Goal: Task Accomplishment & Management: Manage account settings

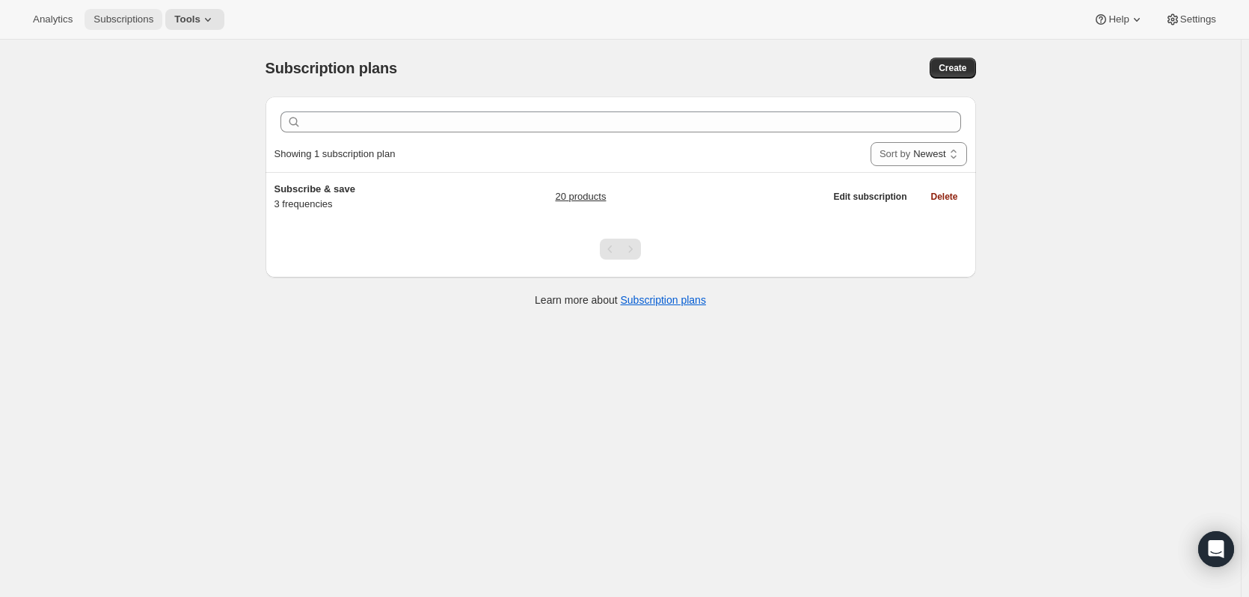
click at [156, 11] on button "Subscriptions" at bounding box center [124, 19] width 78 height 21
click at [191, 22] on span "Tools" at bounding box center [187, 19] width 26 height 12
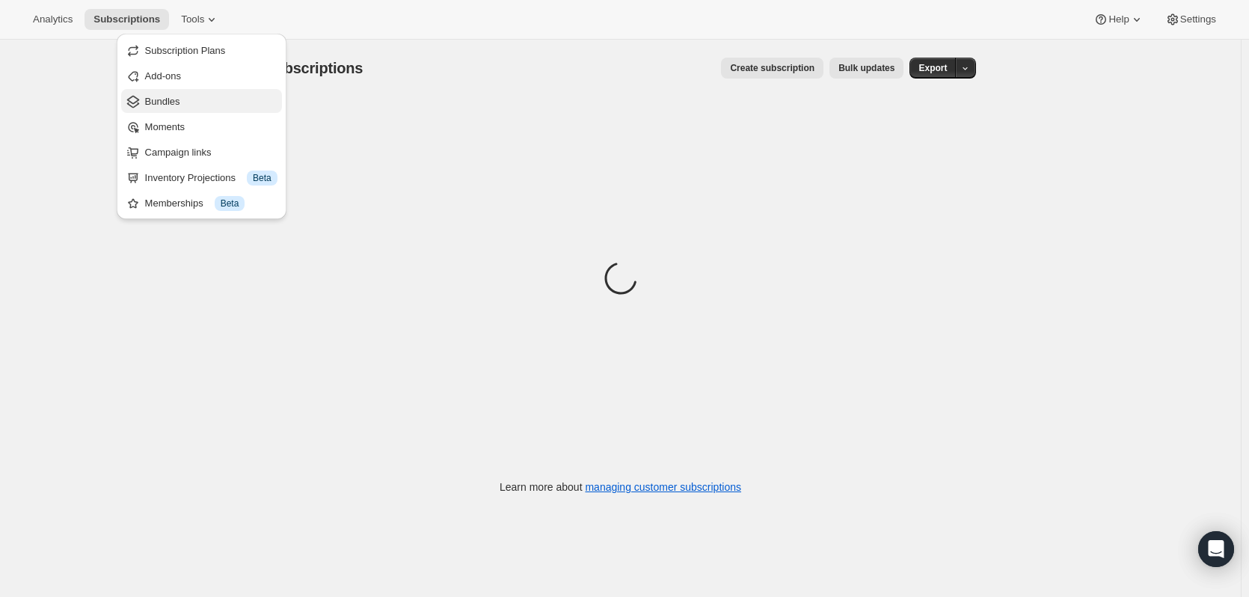
click at [177, 102] on span "Bundles" at bounding box center [162, 101] width 35 height 11
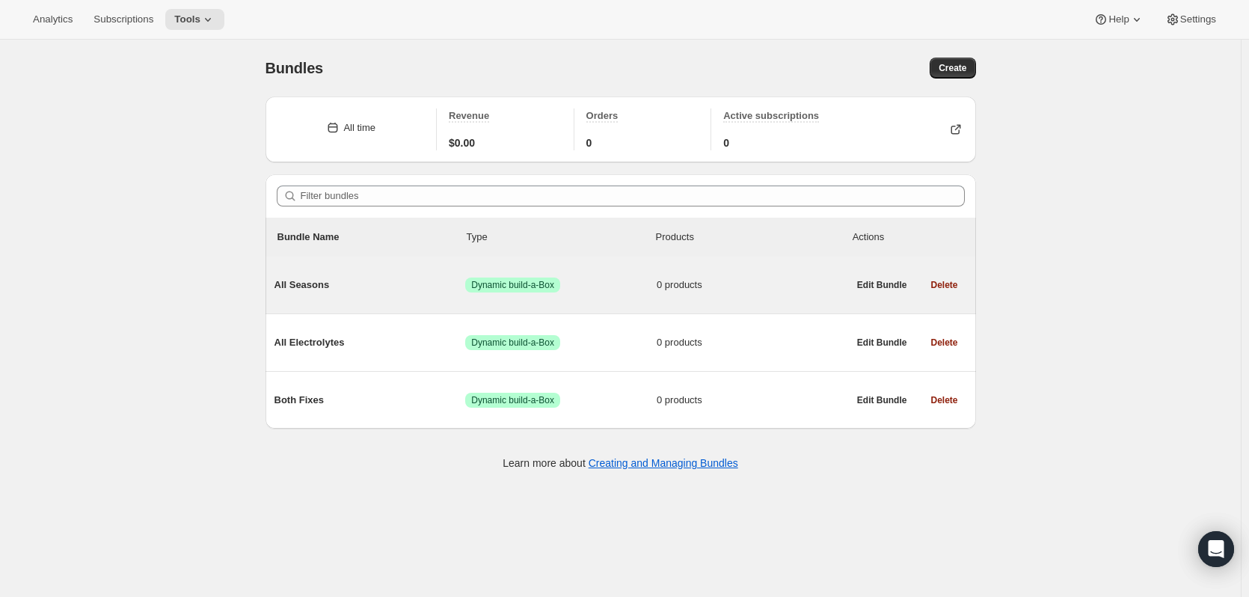
click at [315, 285] on span "All Seasons" at bounding box center [369, 284] width 191 height 15
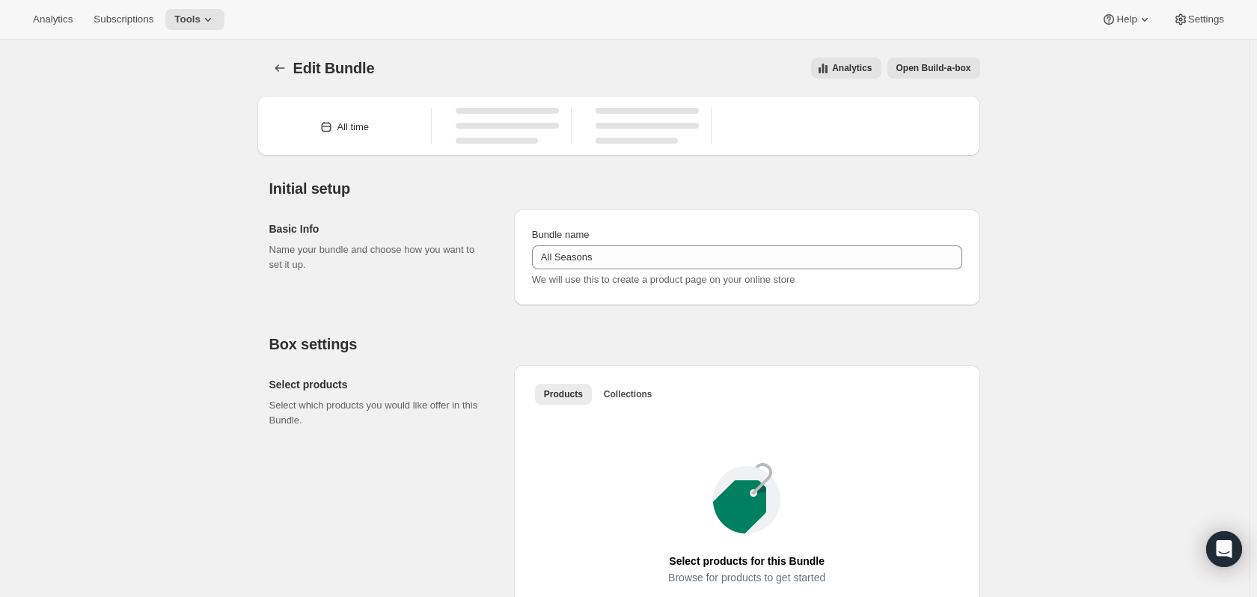
type input "All Seasons"
radio input "true"
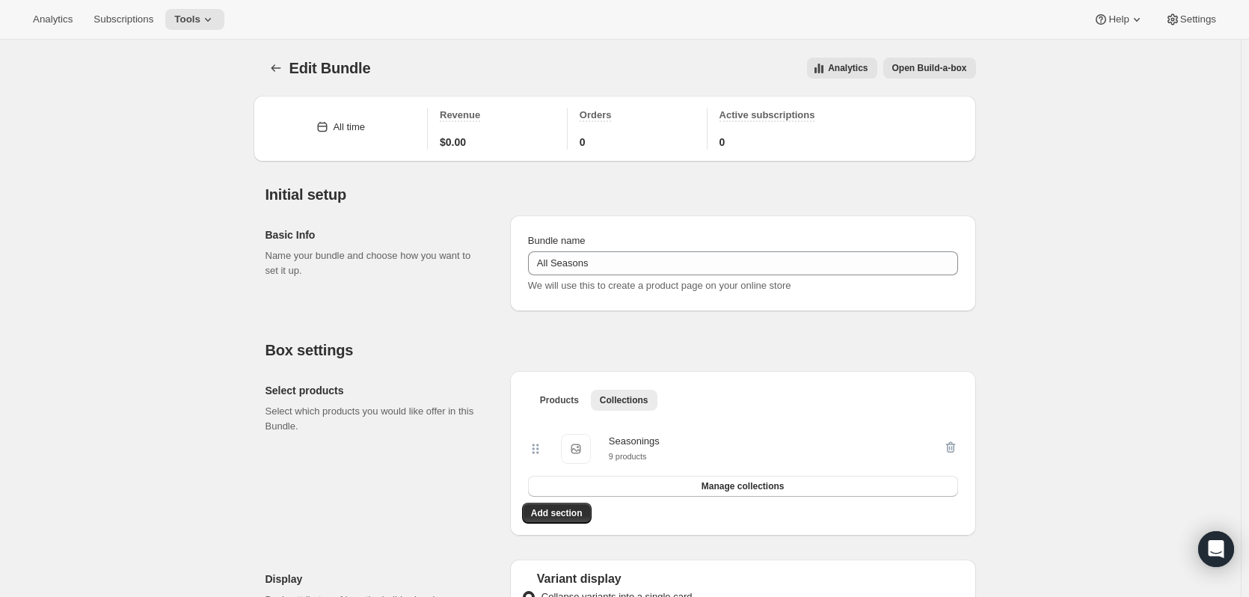
click at [908, 72] on span "Open Build-a-box" at bounding box center [929, 68] width 75 height 12
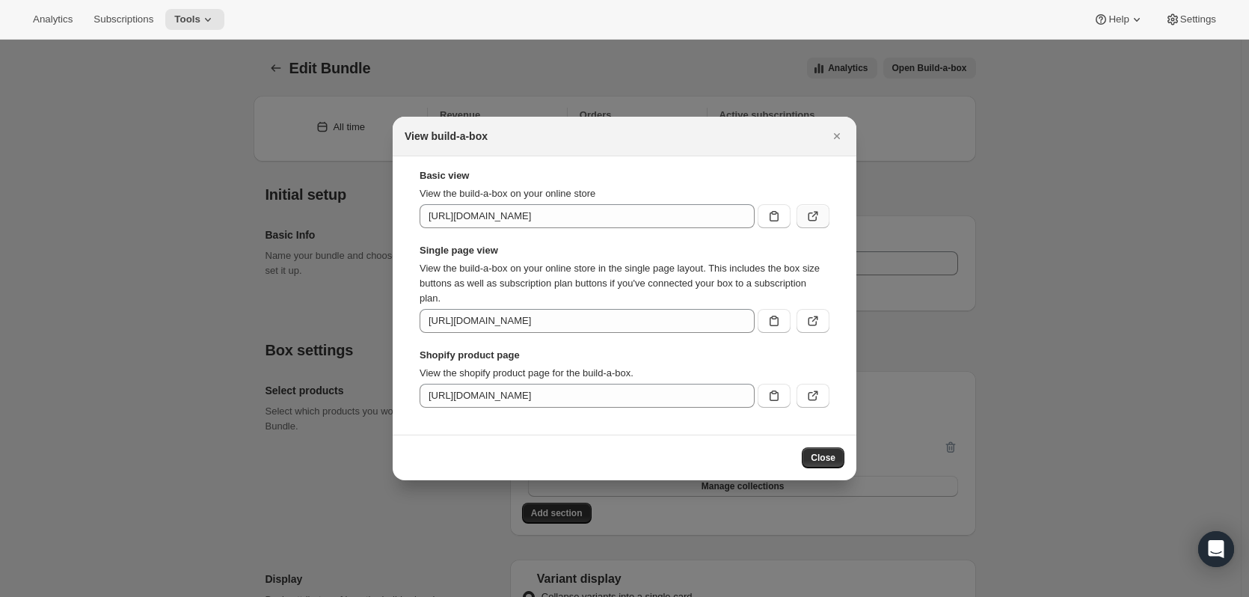
click at [809, 218] on icon ":r36:" at bounding box center [813, 216] width 9 height 9
click at [838, 132] on icon "Close" at bounding box center [836, 136] width 15 height 15
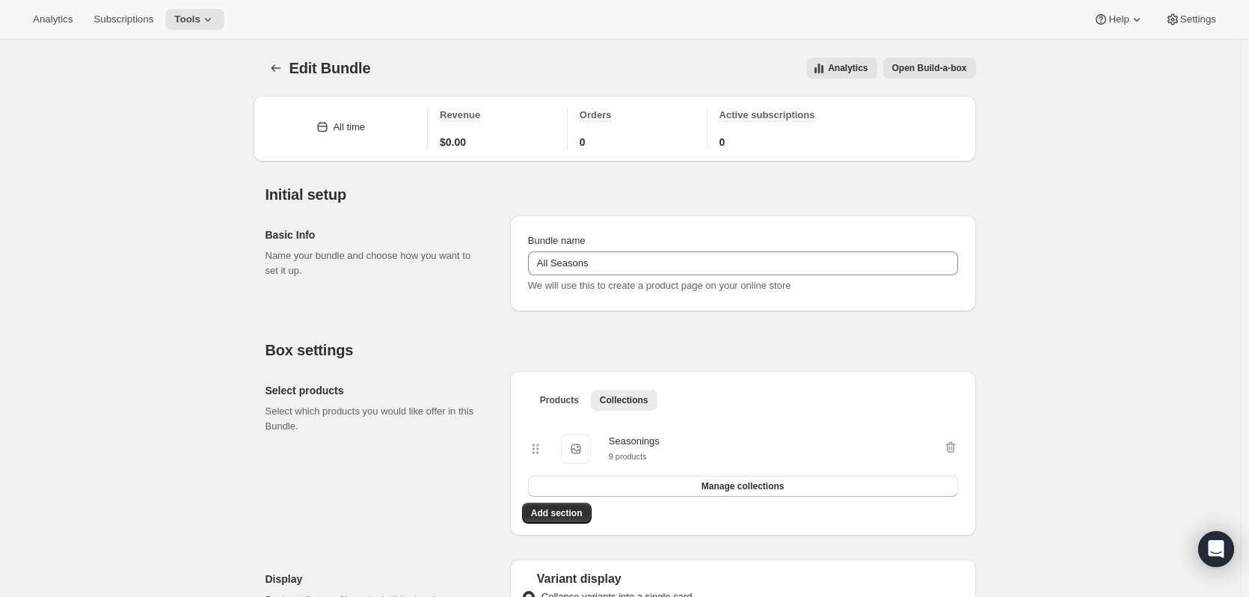
click at [954, 64] on span "Open Build-a-box" at bounding box center [929, 68] width 75 height 12
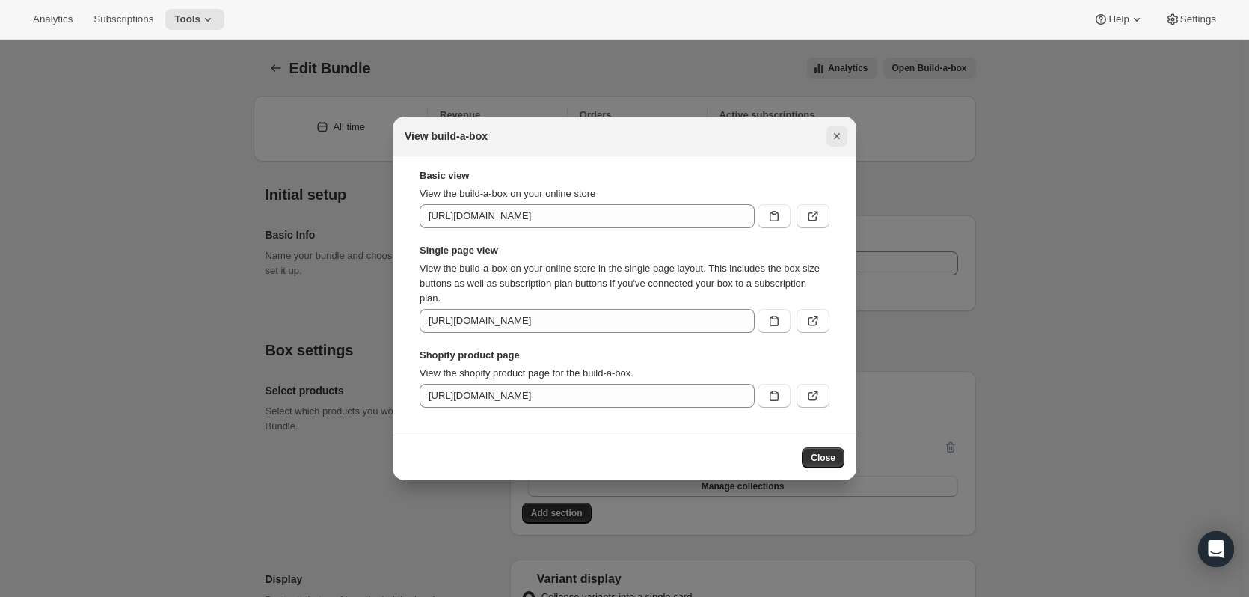
click at [834, 135] on icon "Close" at bounding box center [836, 136] width 15 height 15
